Goal: Information Seeking & Learning: Learn about a topic

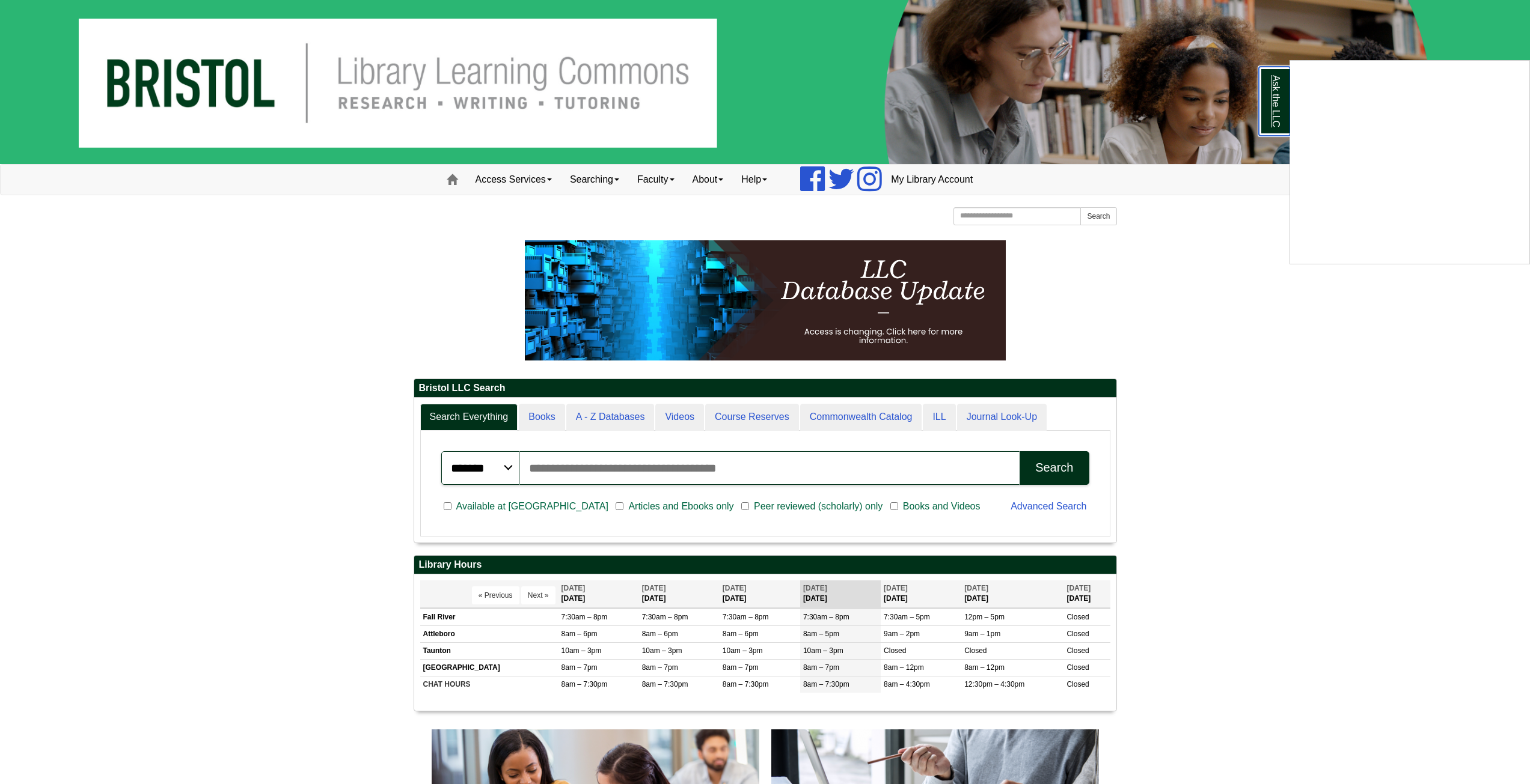
click at [1276, 109] on link "Ask the LLC" at bounding box center [1274, 101] width 32 height 69
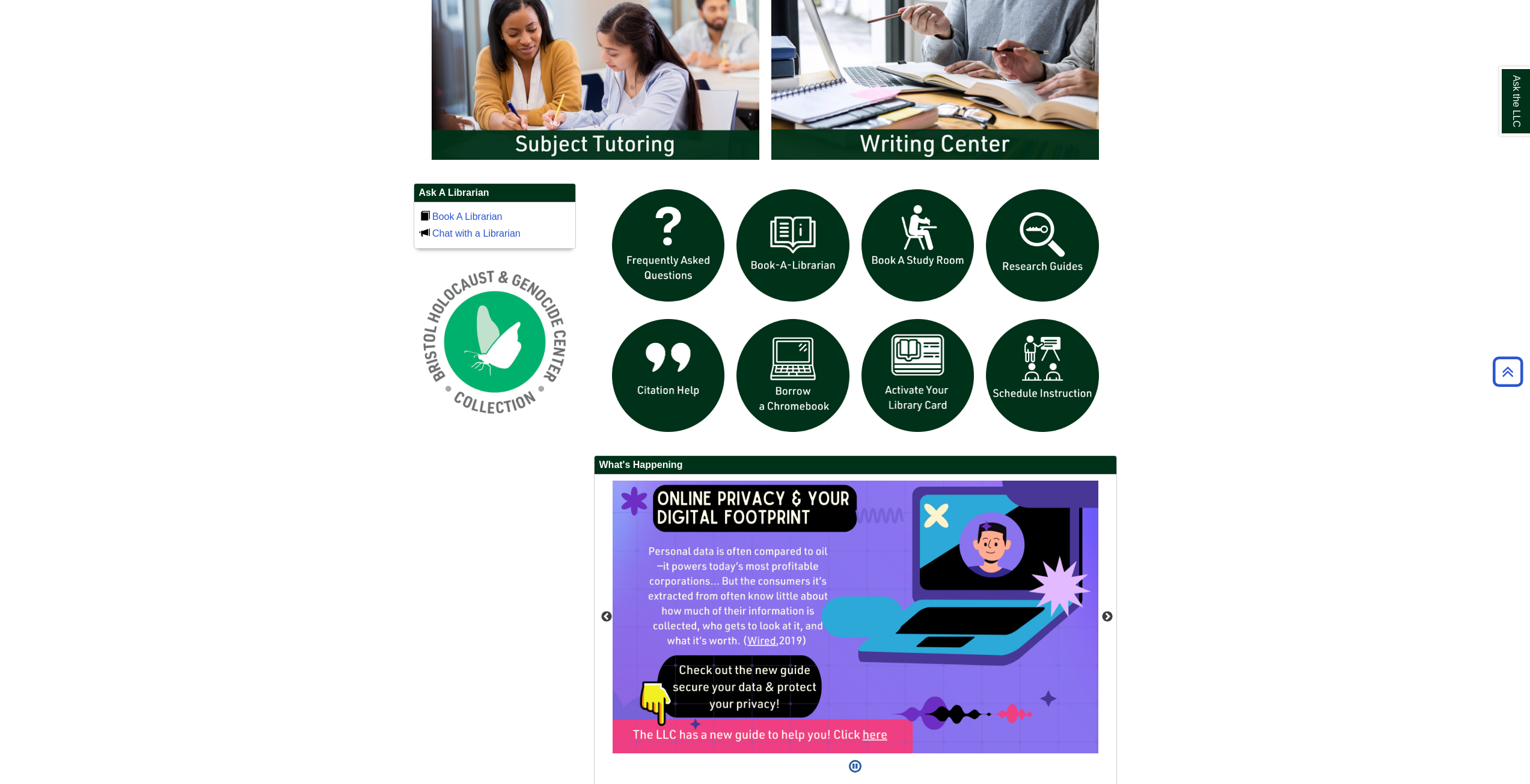
scroll to position [793, 0]
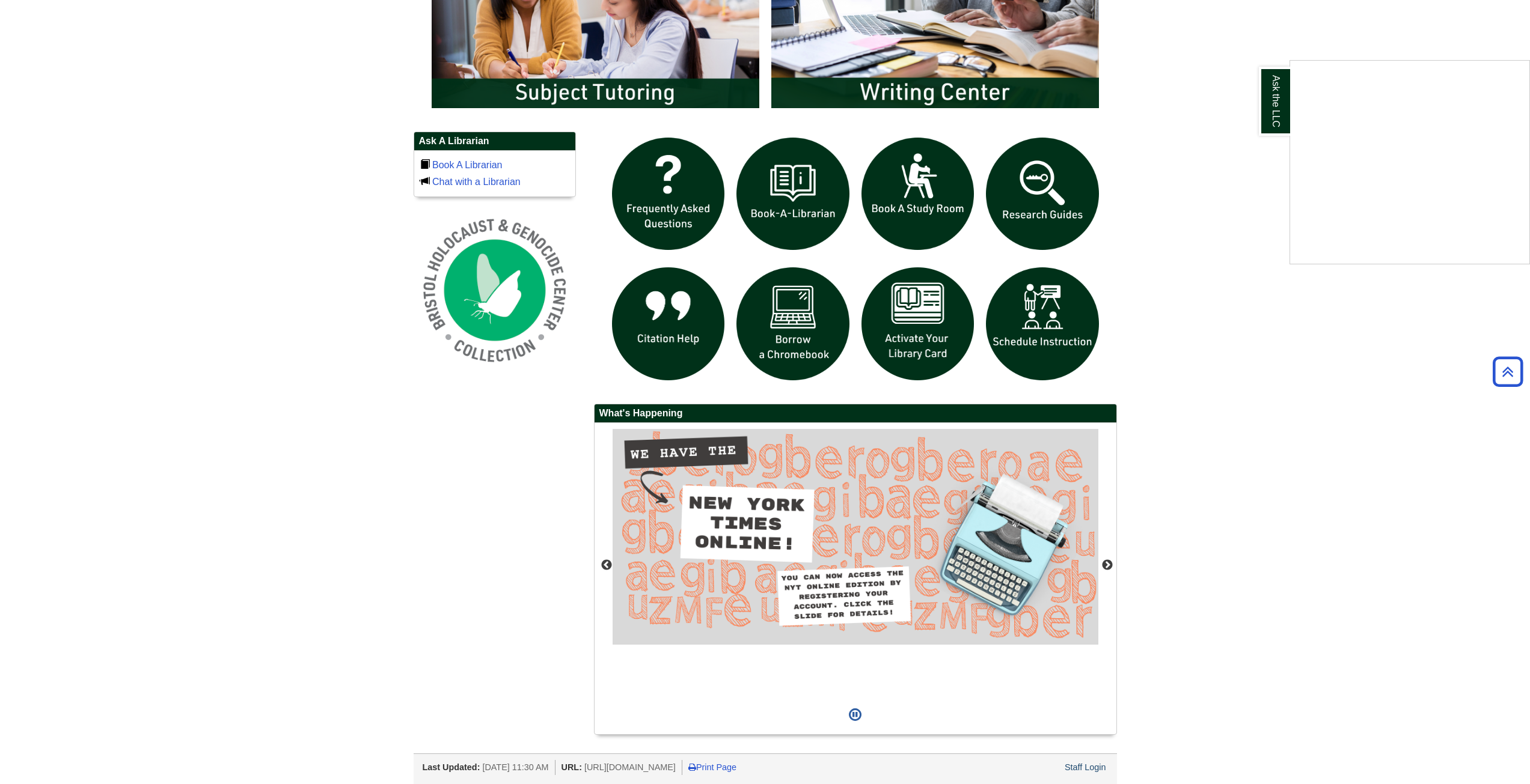
click at [797, 225] on div "Ask the LLC" at bounding box center [765, 392] width 1530 height 784
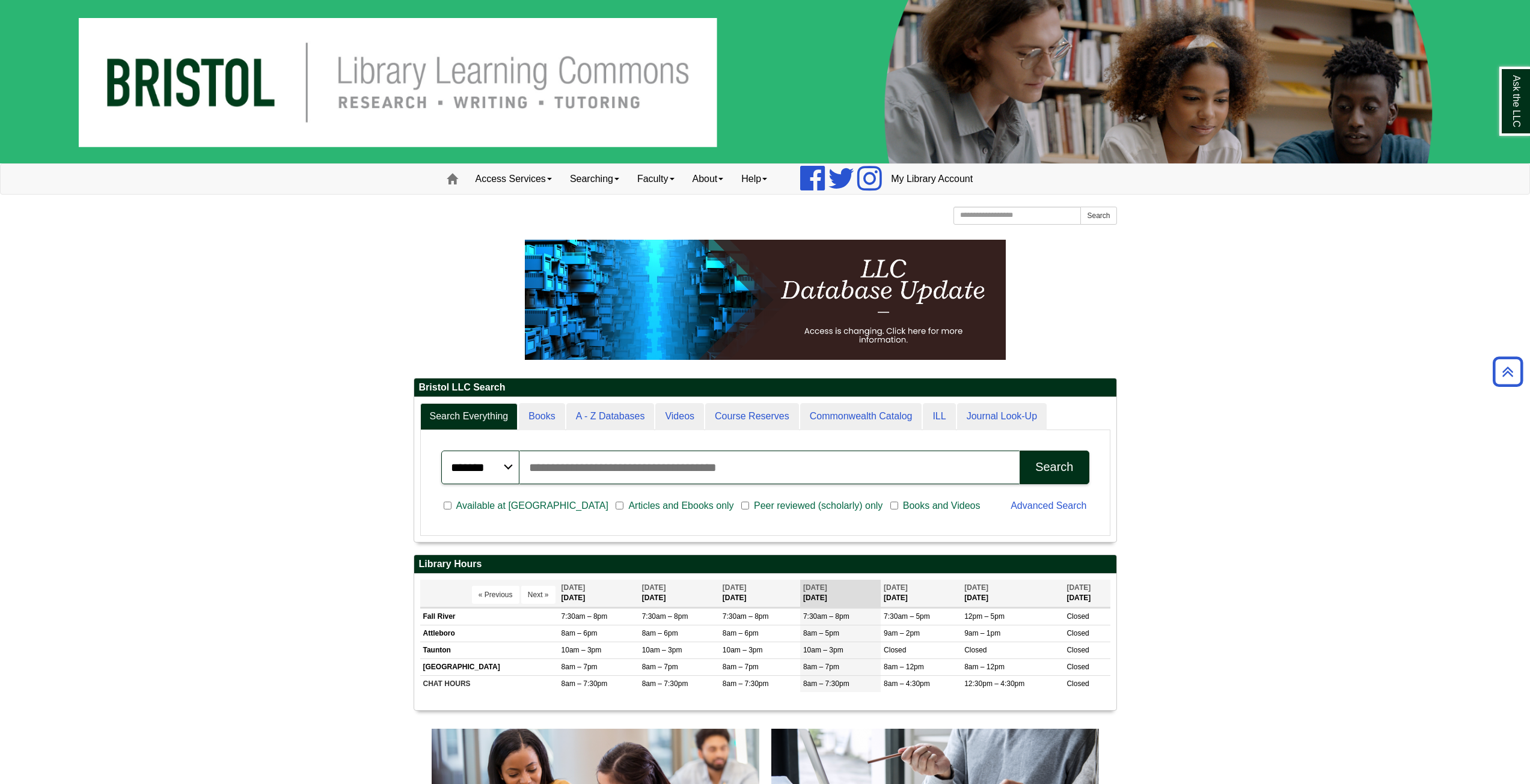
scroll to position [0, 0]
click at [955, 185] on link "My Library Account" at bounding box center [931, 180] width 100 height 30
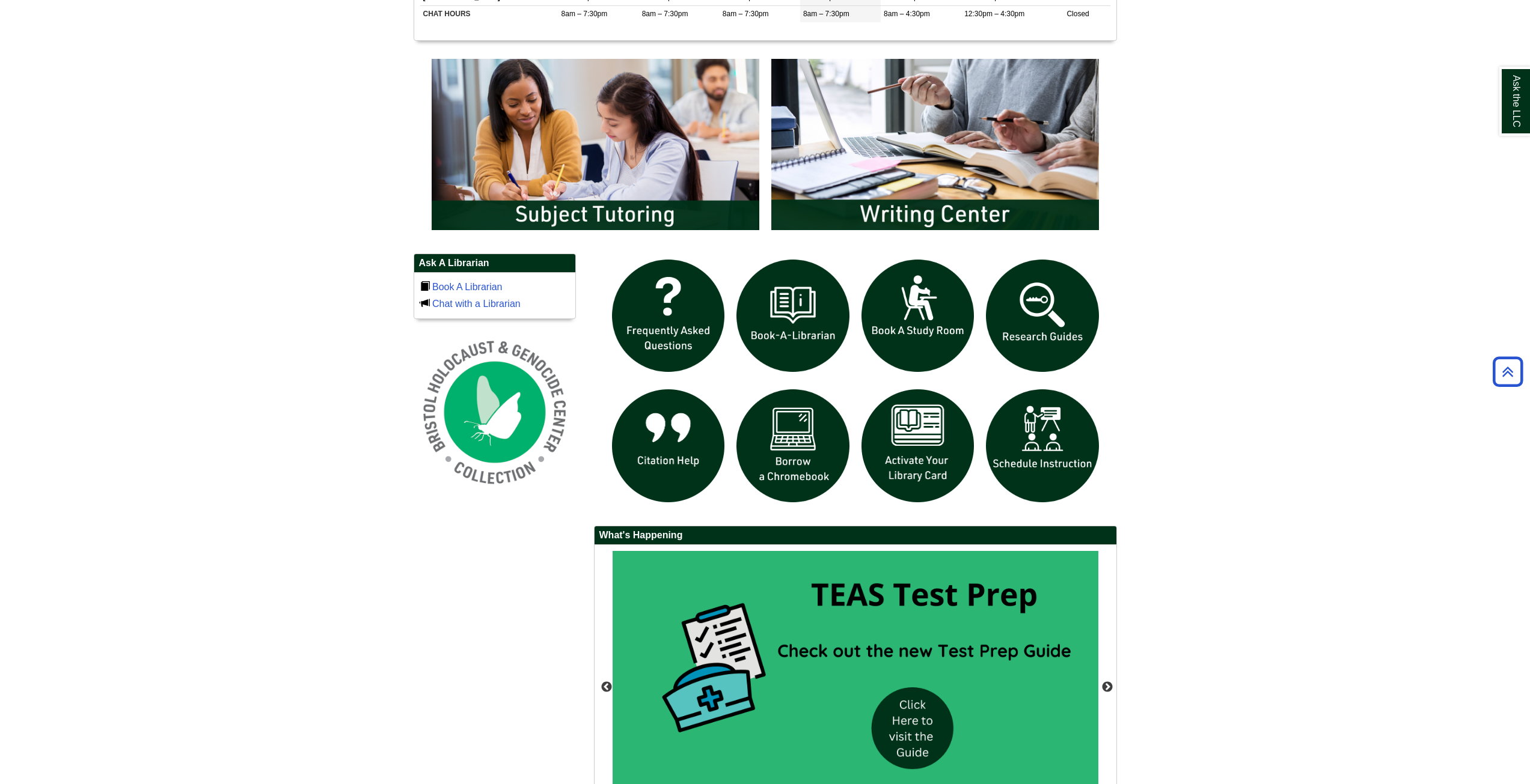
scroll to position [732, 0]
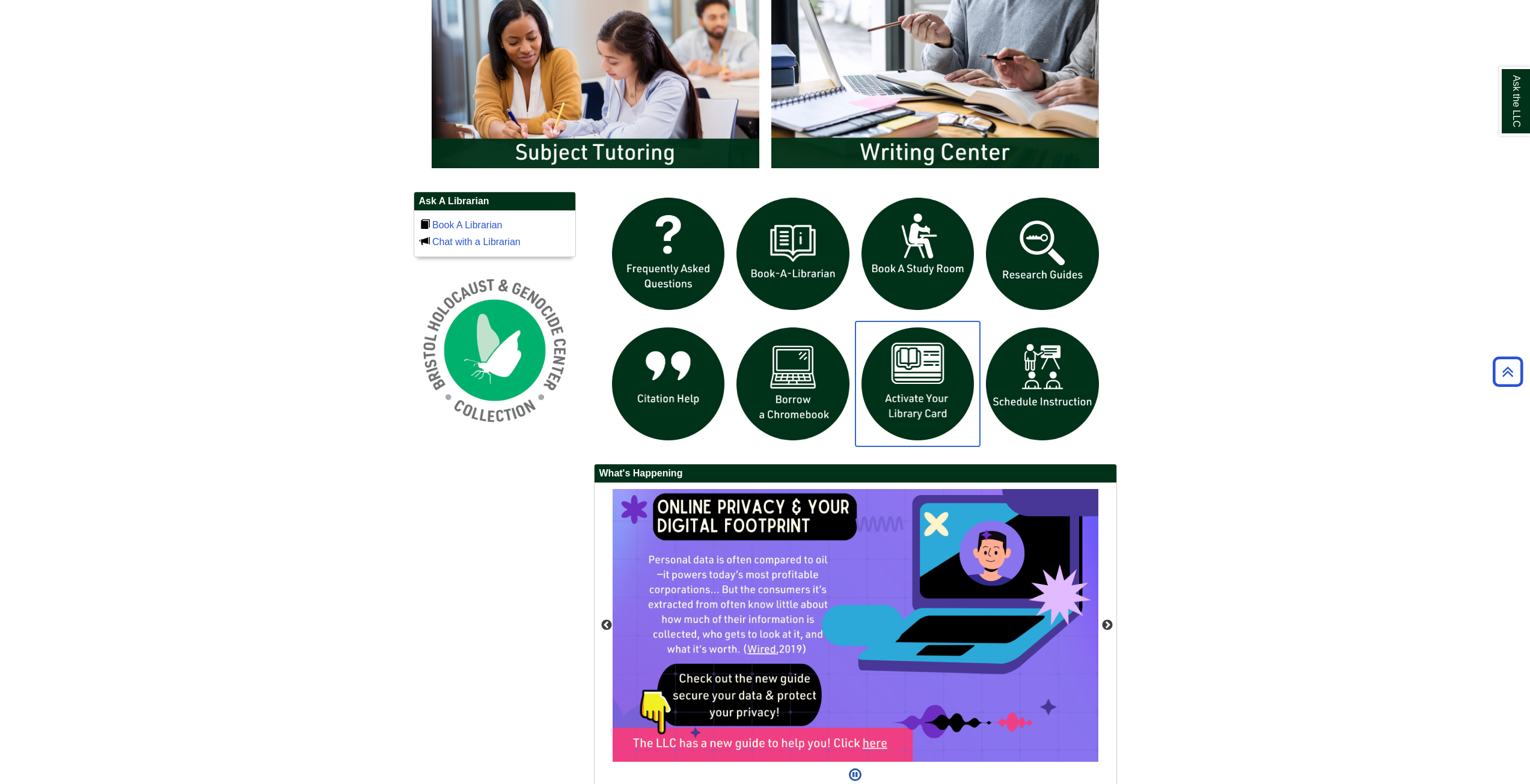
click at [925, 377] on img "slideshow" at bounding box center [917, 384] width 125 height 125
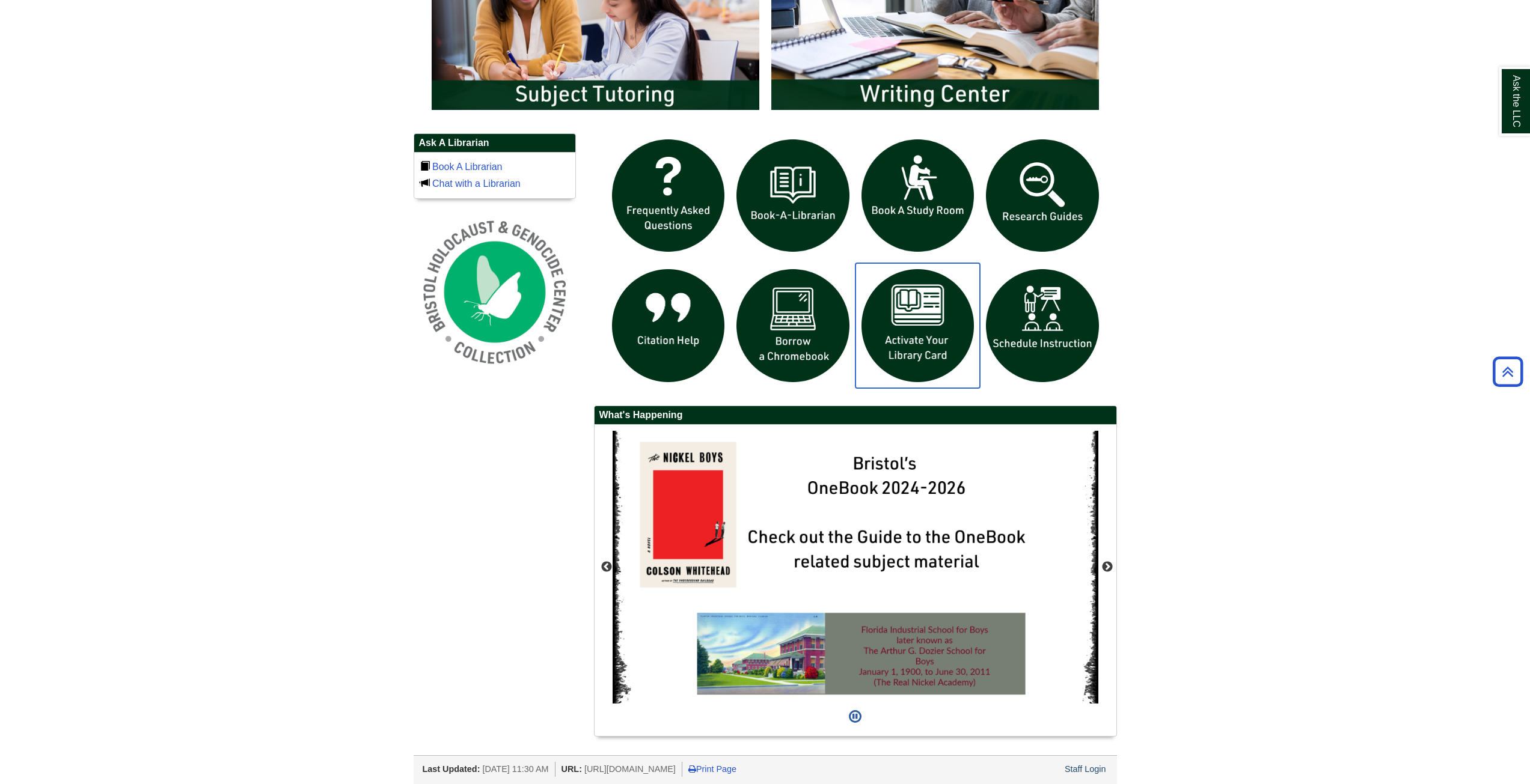
scroll to position [793, 0]
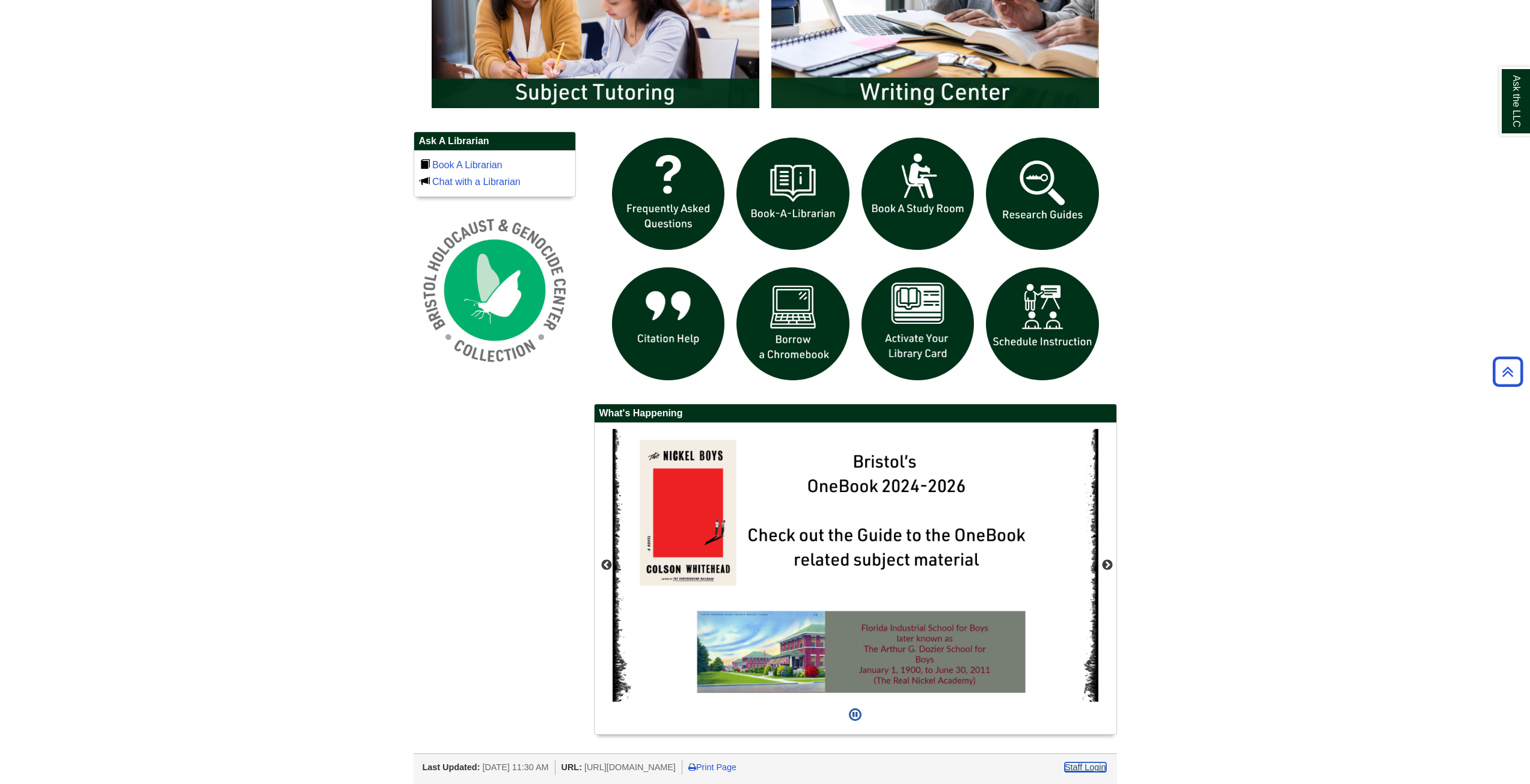
click at [1076, 770] on link "Staff Login" at bounding box center [1085, 766] width 41 height 10
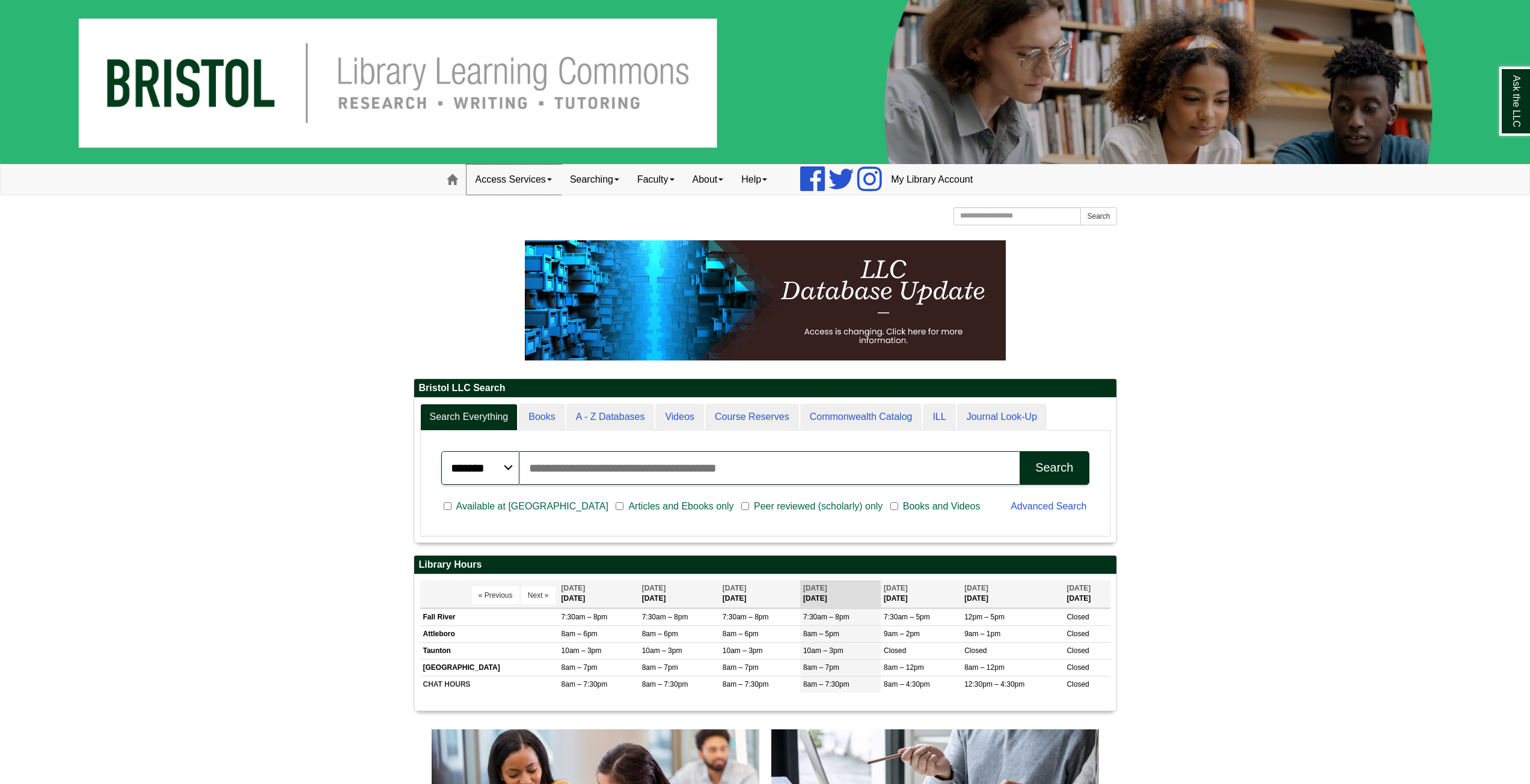
click at [557, 174] on link "Access Services" at bounding box center [514, 180] width 95 height 30
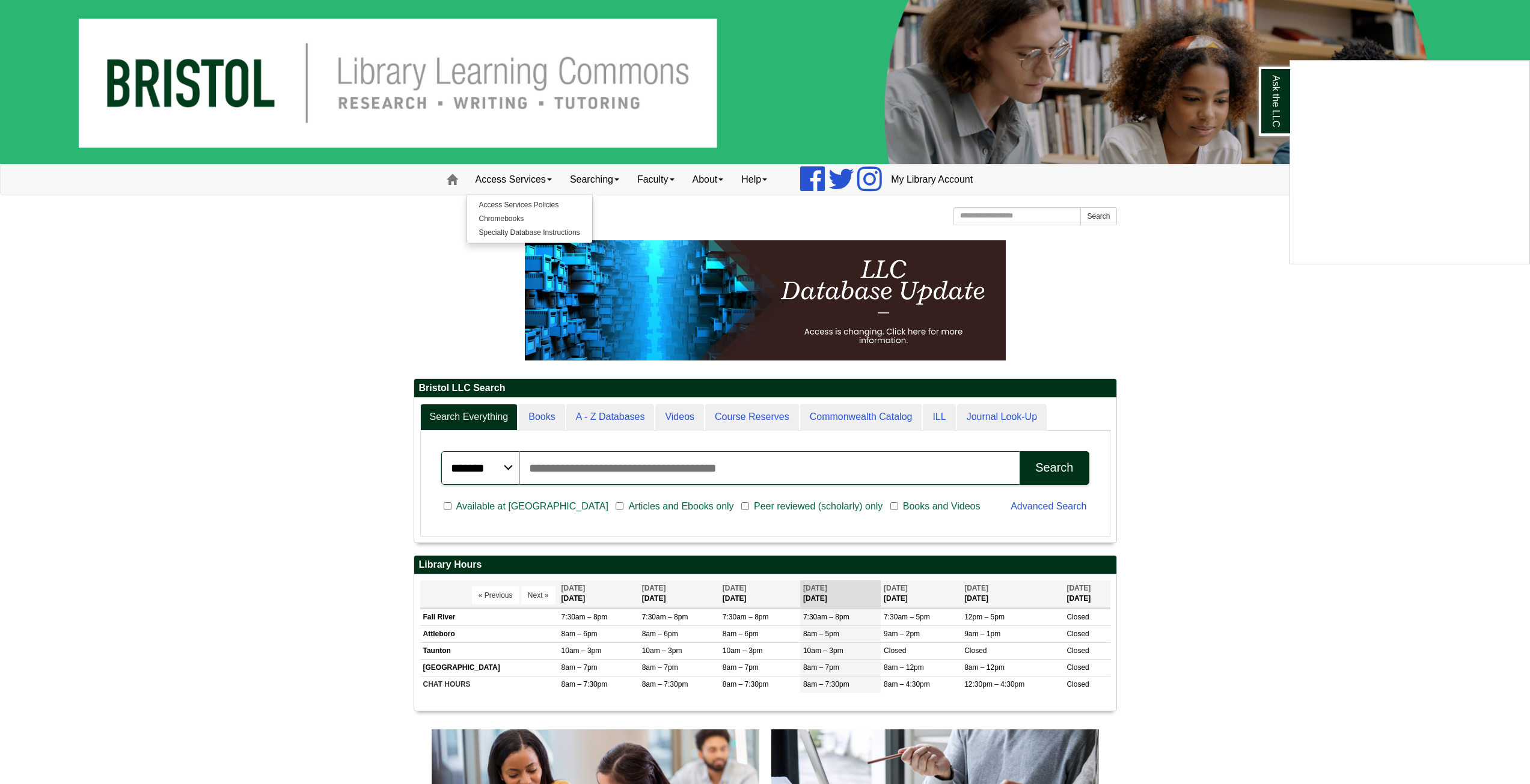
click at [627, 177] on div "Ask the LLC" at bounding box center [765, 392] width 1530 height 784
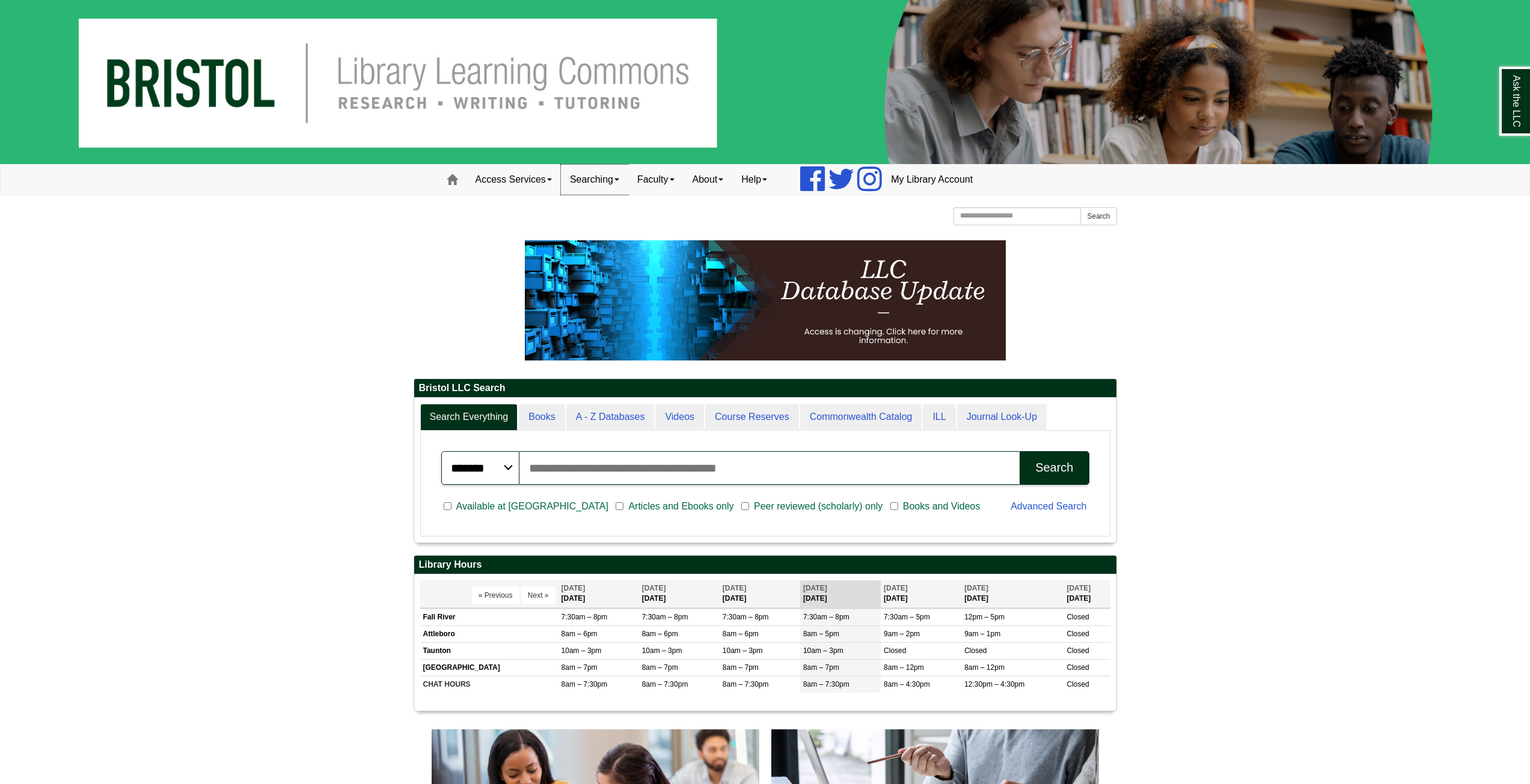
click at [625, 179] on link "Searching" at bounding box center [594, 180] width 67 height 30
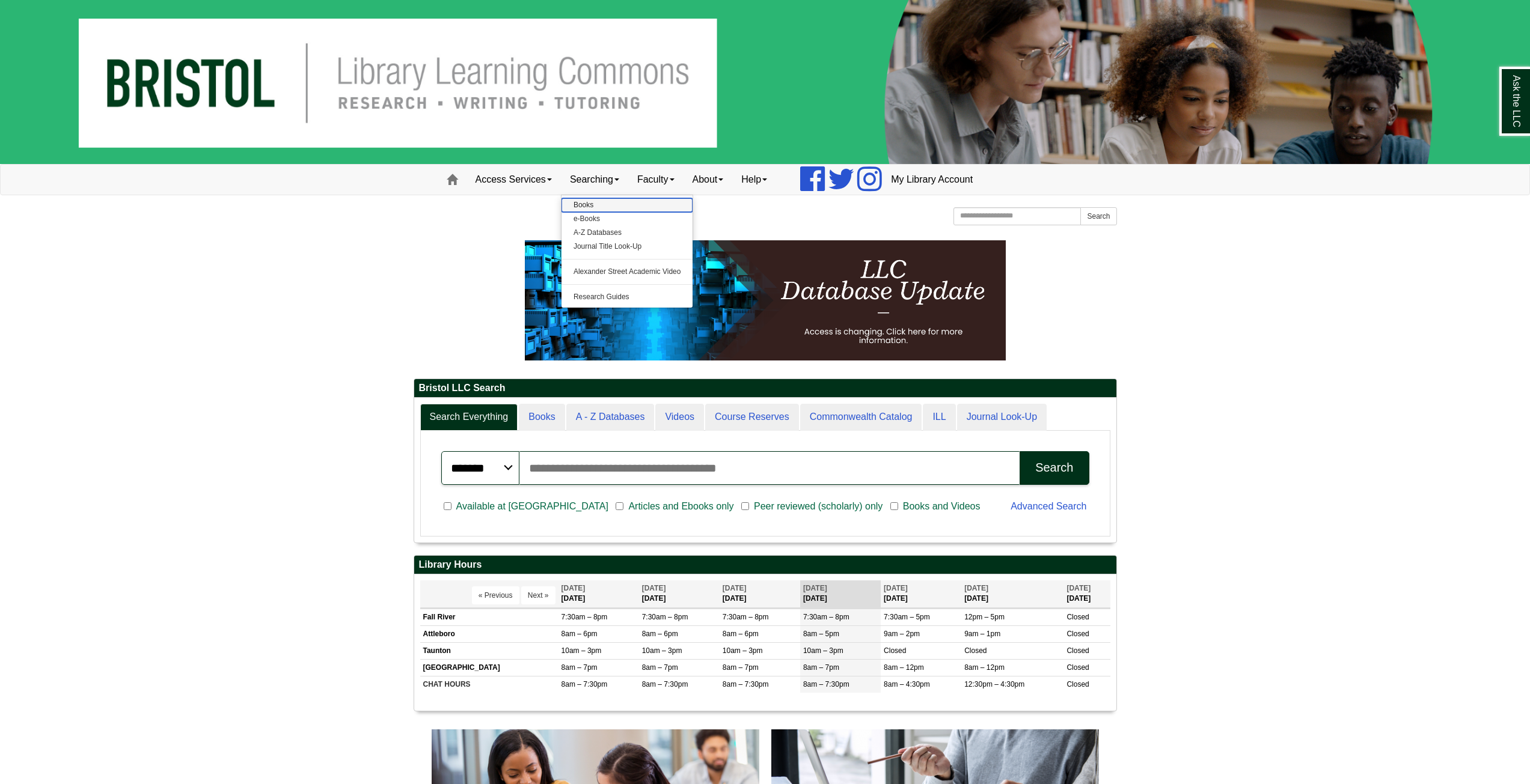
click at [619, 204] on link "Books" at bounding box center [627, 205] width 131 height 14
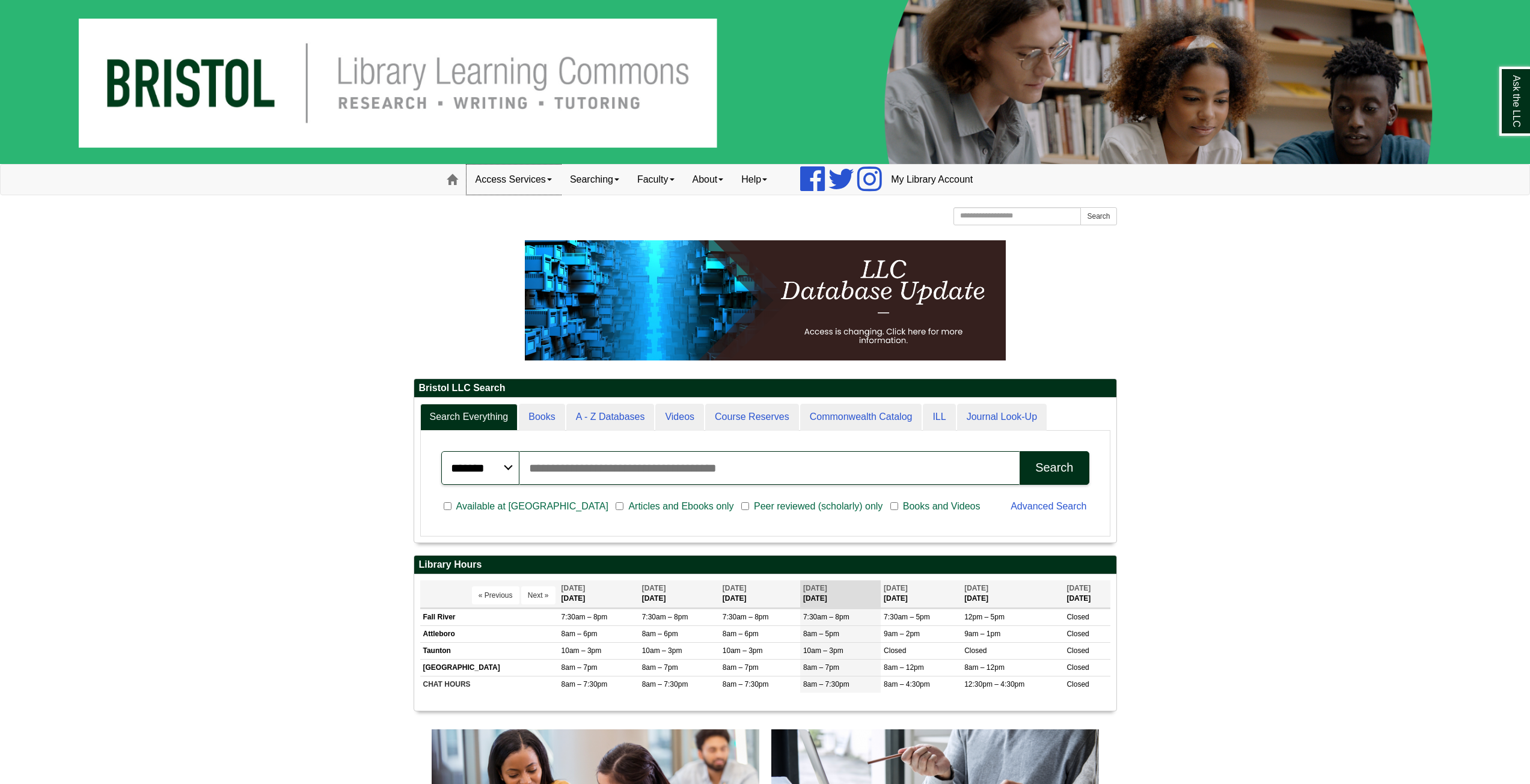
click at [551, 180] on span at bounding box center [549, 180] width 4 height 3
click at [617, 179] on link "Searching" at bounding box center [594, 180] width 67 height 30
click at [661, 180] on link "Faculty" at bounding box center [655, 180] width 55 height 30
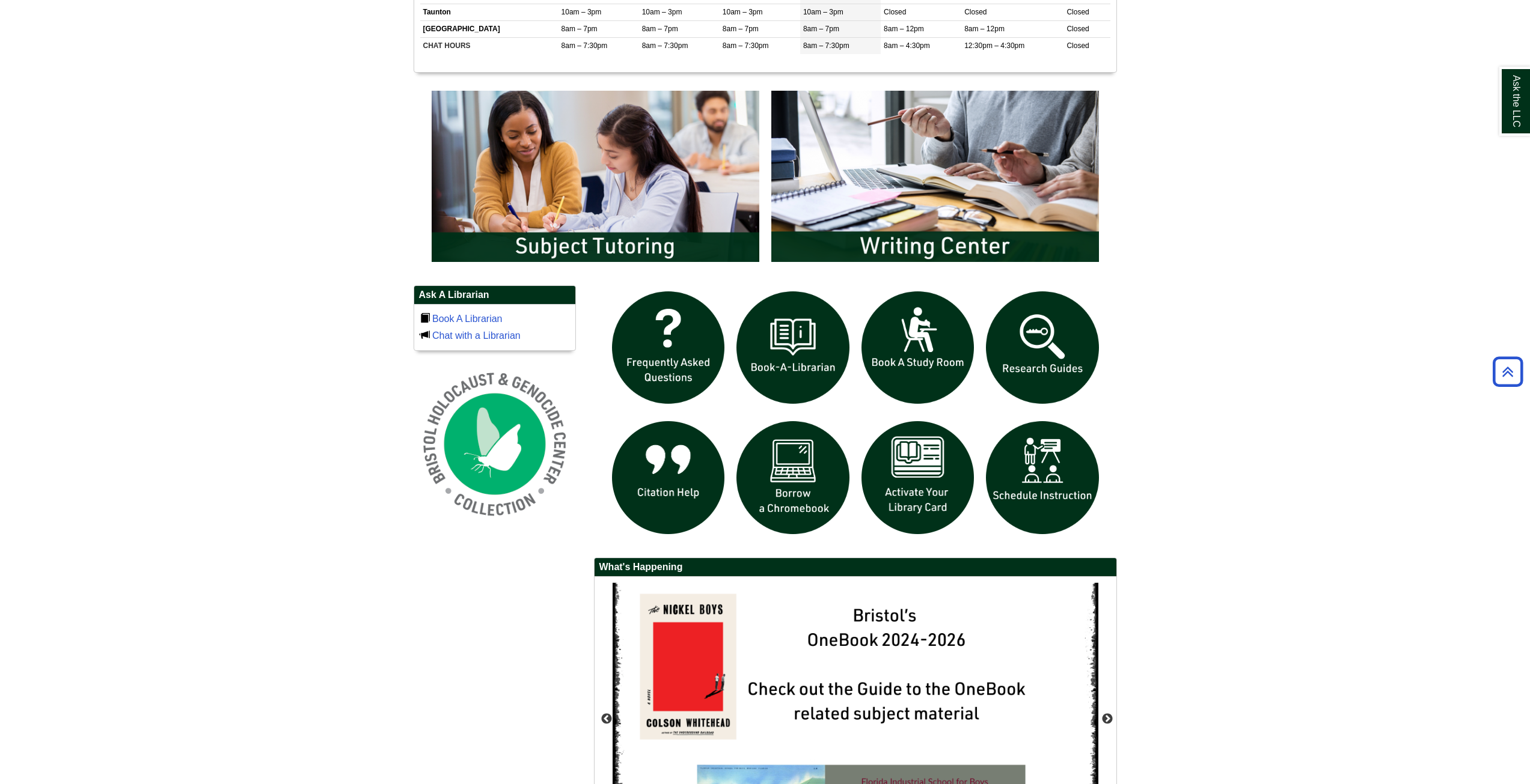
scroll to position [660, 0]
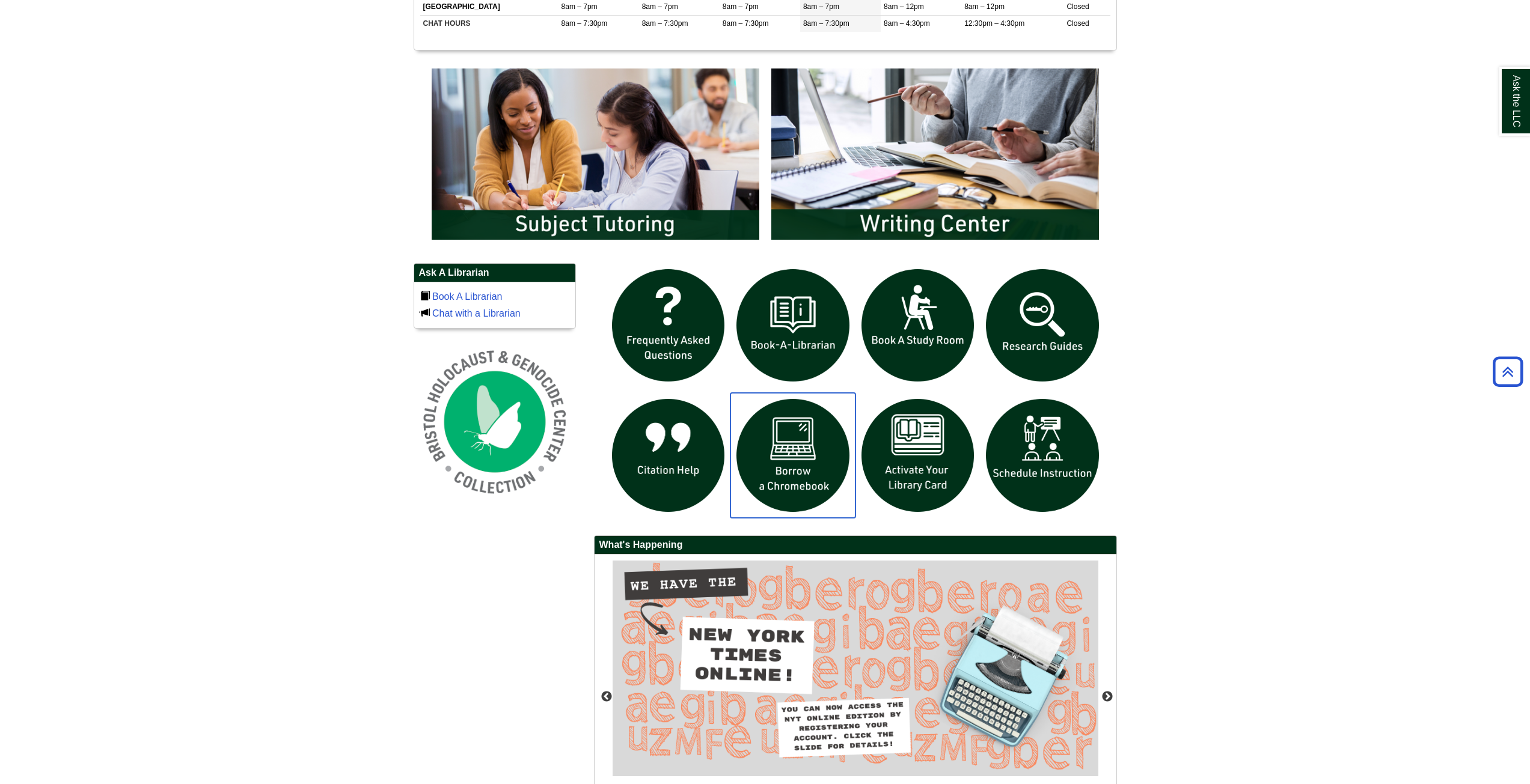
click at [829, 446] on img "slideshow" at bounding box center [792, 456] width 125 height 125
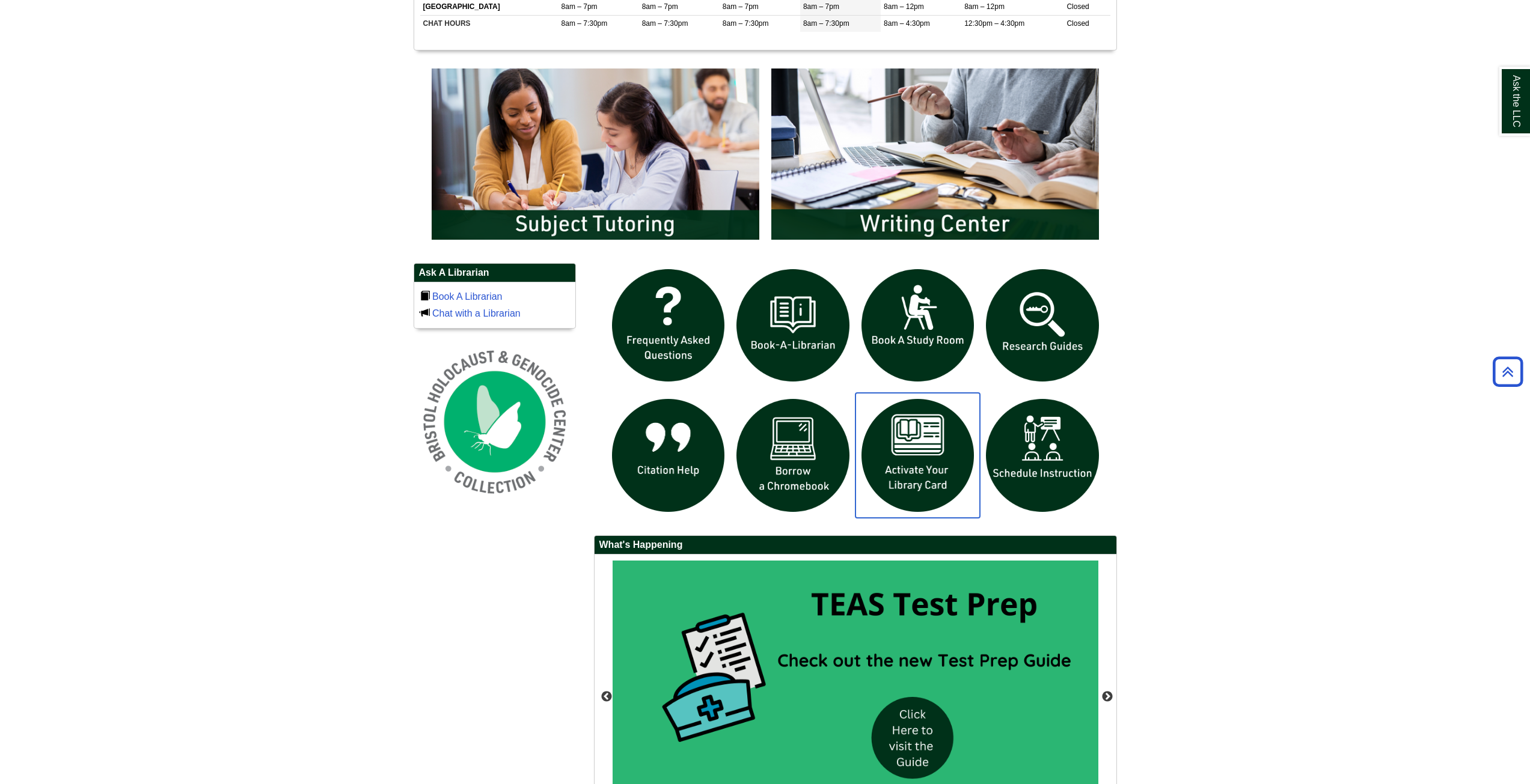
click at [910, 462] on img "slideshow" at bounding box center [917, 456] width 125 height 125
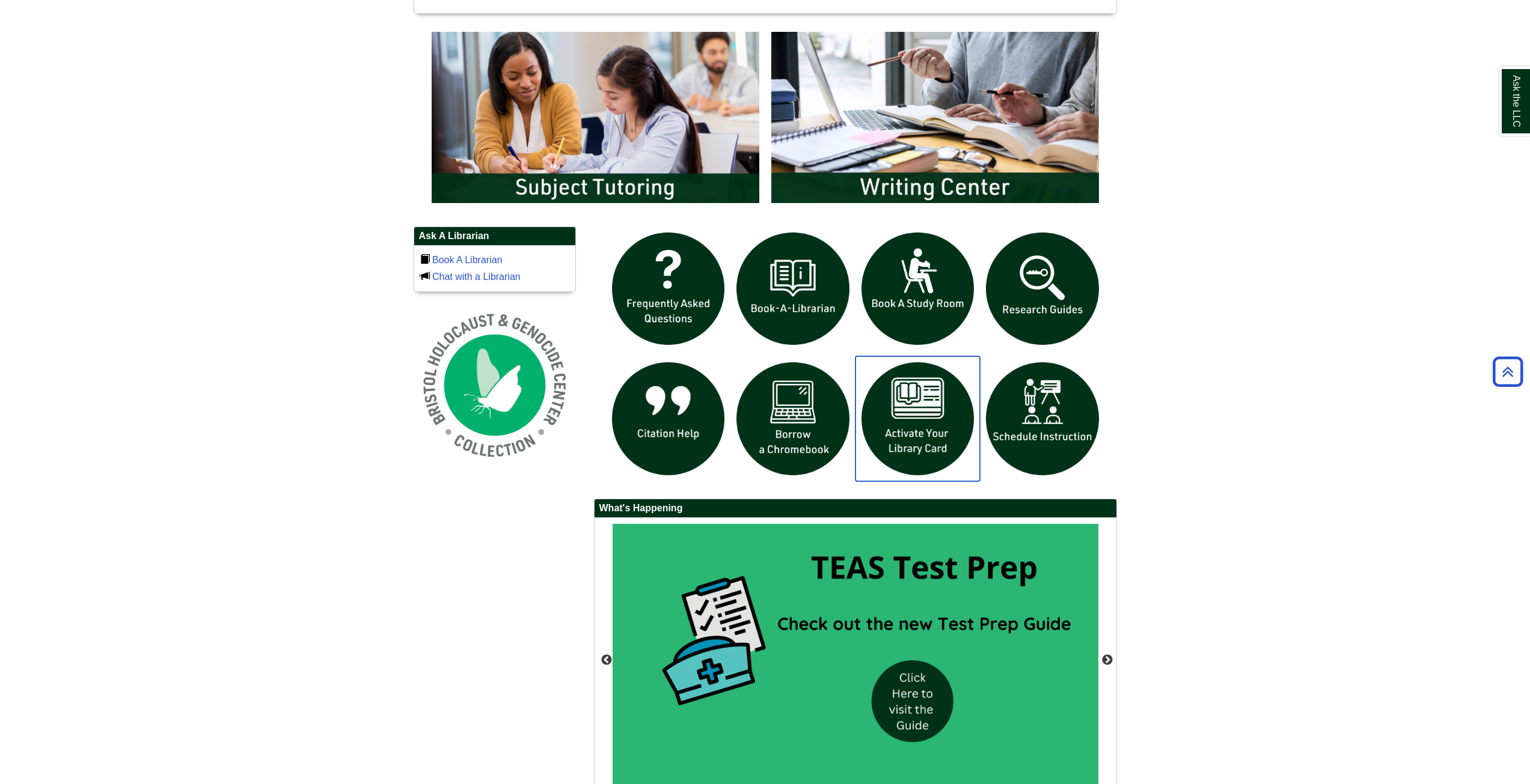
scroll to position [793, 0]
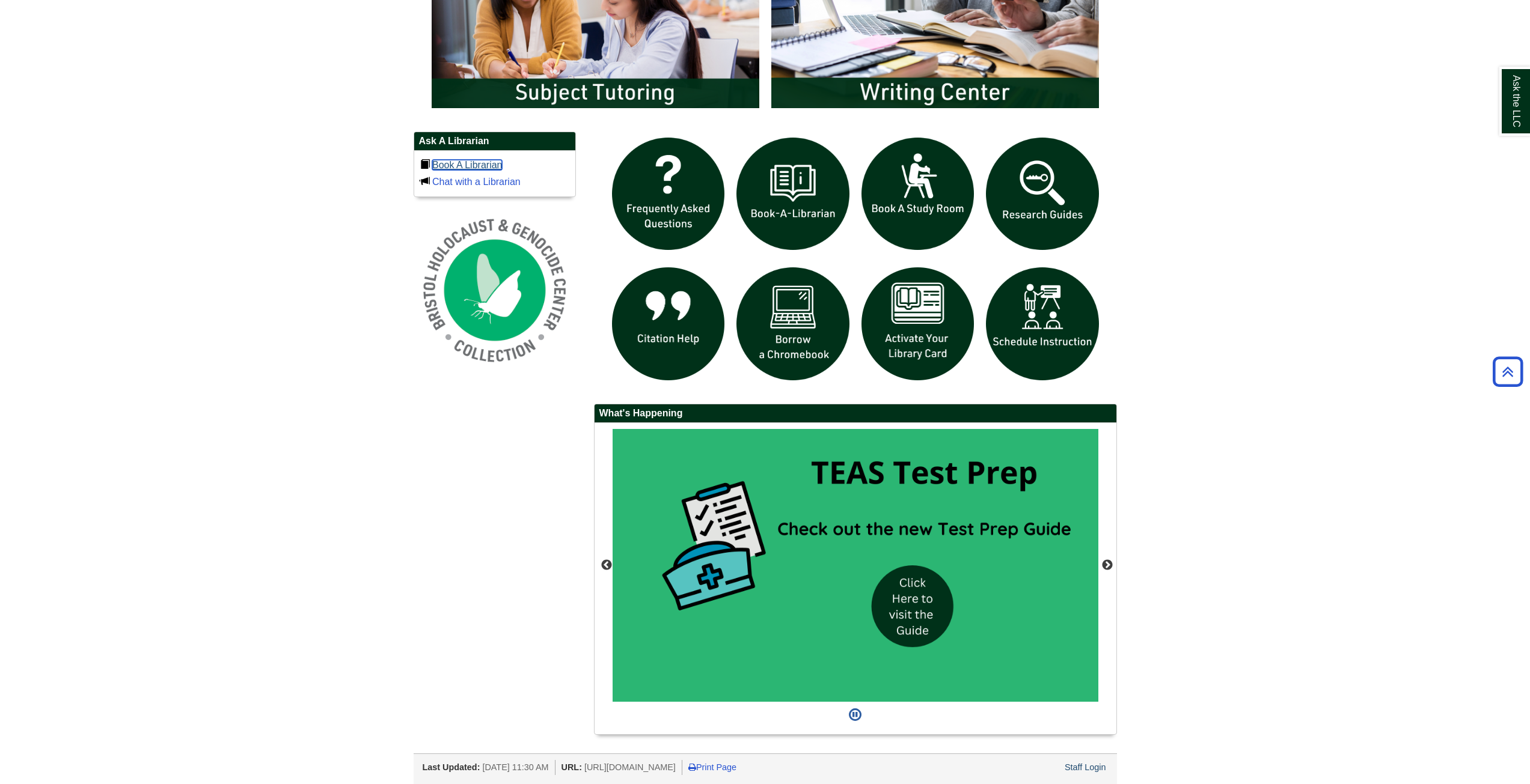
click at [485, 164] on link "Book A Librarian" at bounding box center [467, 165] width 70 height 11
click at [491, 187] on link "Chat with a Librarian" at bounding box center [476, 182] width 89 height 11
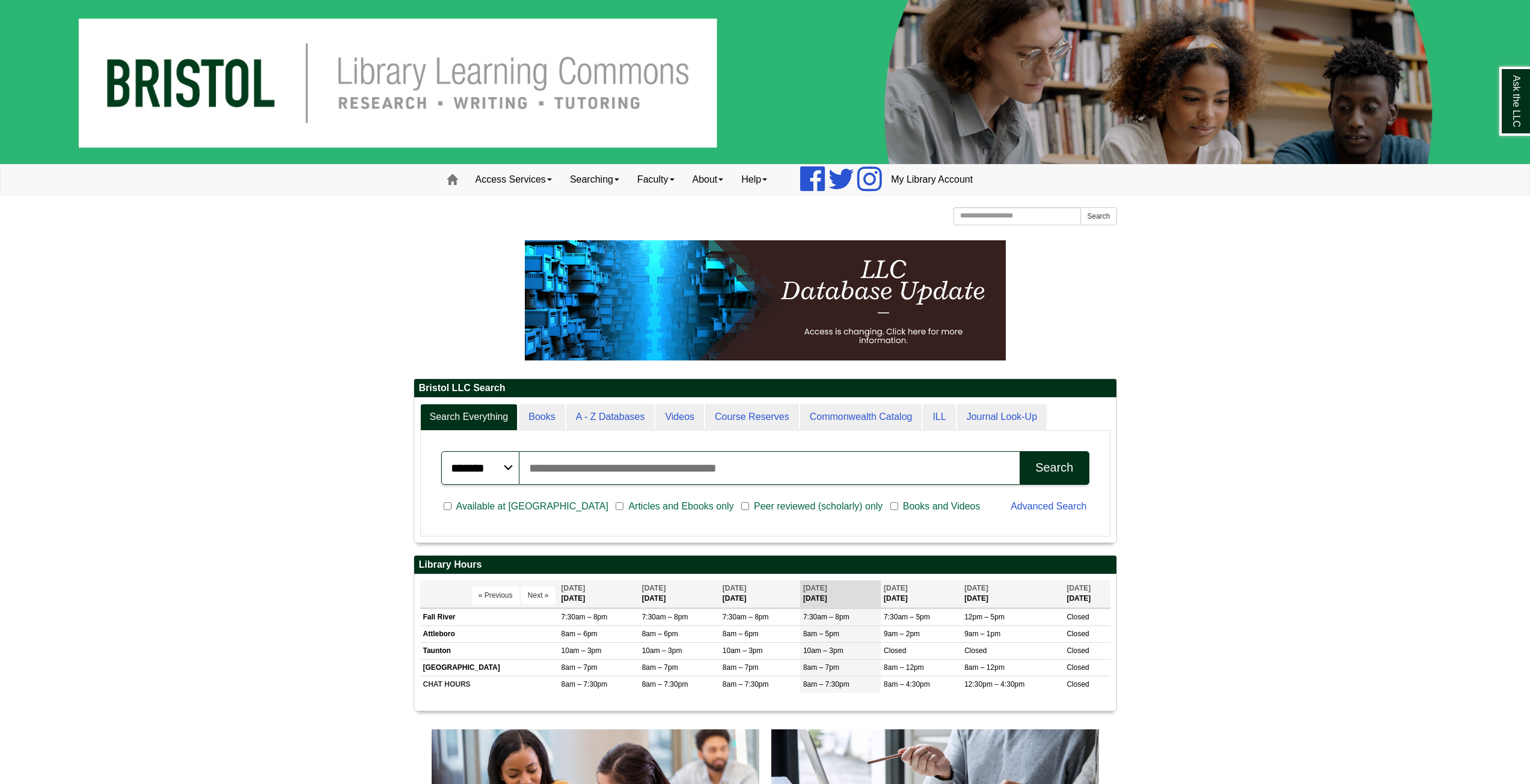
scroll to position [145, 702]
